Goal: Navigation & Orientation: Find specific page/section

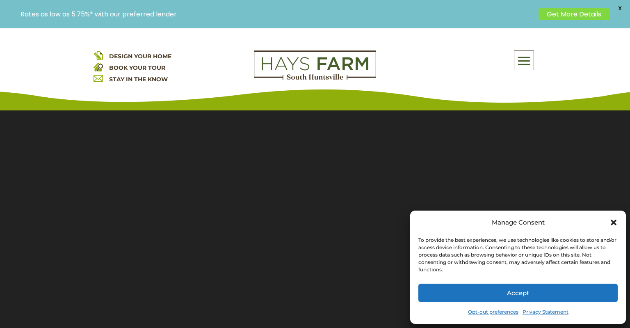
click at [611, 223] on icon "Close dialog" at bounding box center [613, 222] width 8 height 8
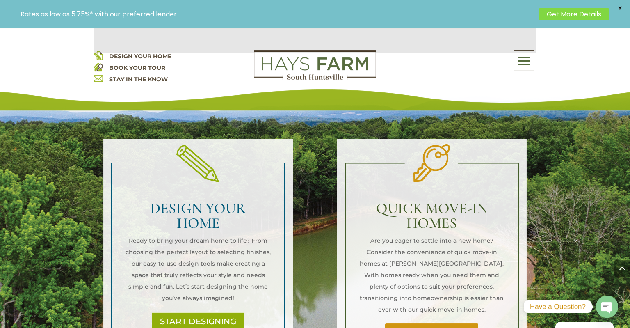
scroll to position [928, 0]
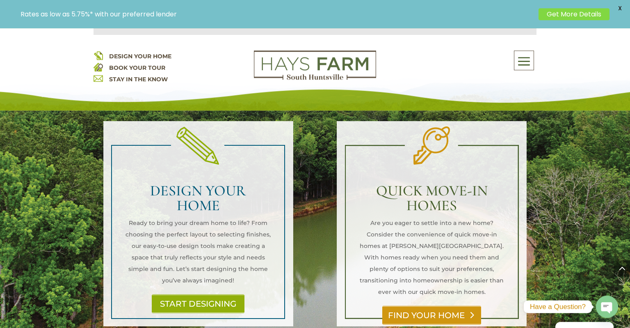
click at [444, 305] on link "FIND YOUR HOME" at bounding box center [431, 314] width 99 height 19
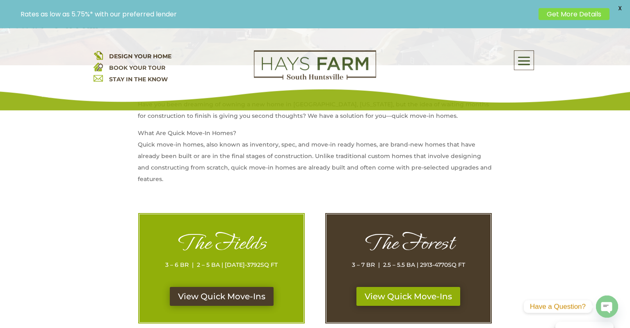
scroll to position [330, 0]
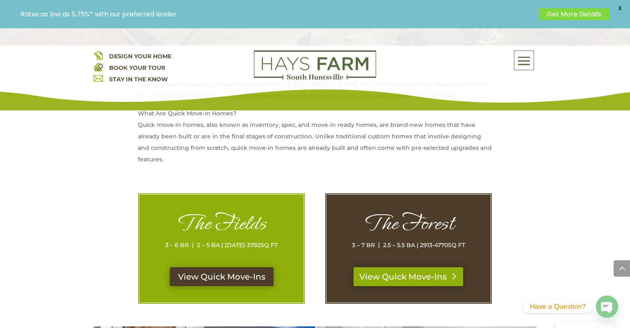
click at [419, 275] on link "View Quick Move-Ins" at bounding box center [407, 276] width 109 height 19
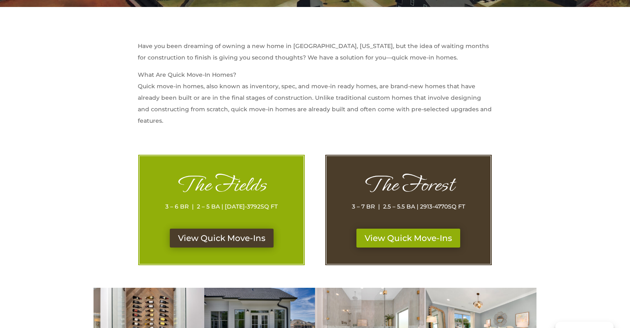
scroll to position [330, 0]
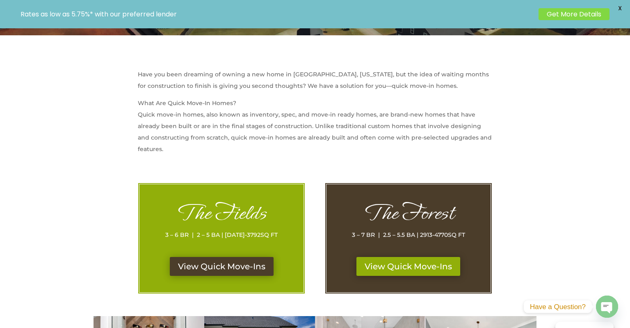
click at [228, 214] on h1 "The Fields" at bounding box center [221, 214] width 131 height 28
click at [231, 265] on link "View Quick Move-Ins" at bounding box center [221, 266] width 109 height 19
